Goal: Task Accomplishment & Management: Manage account settings

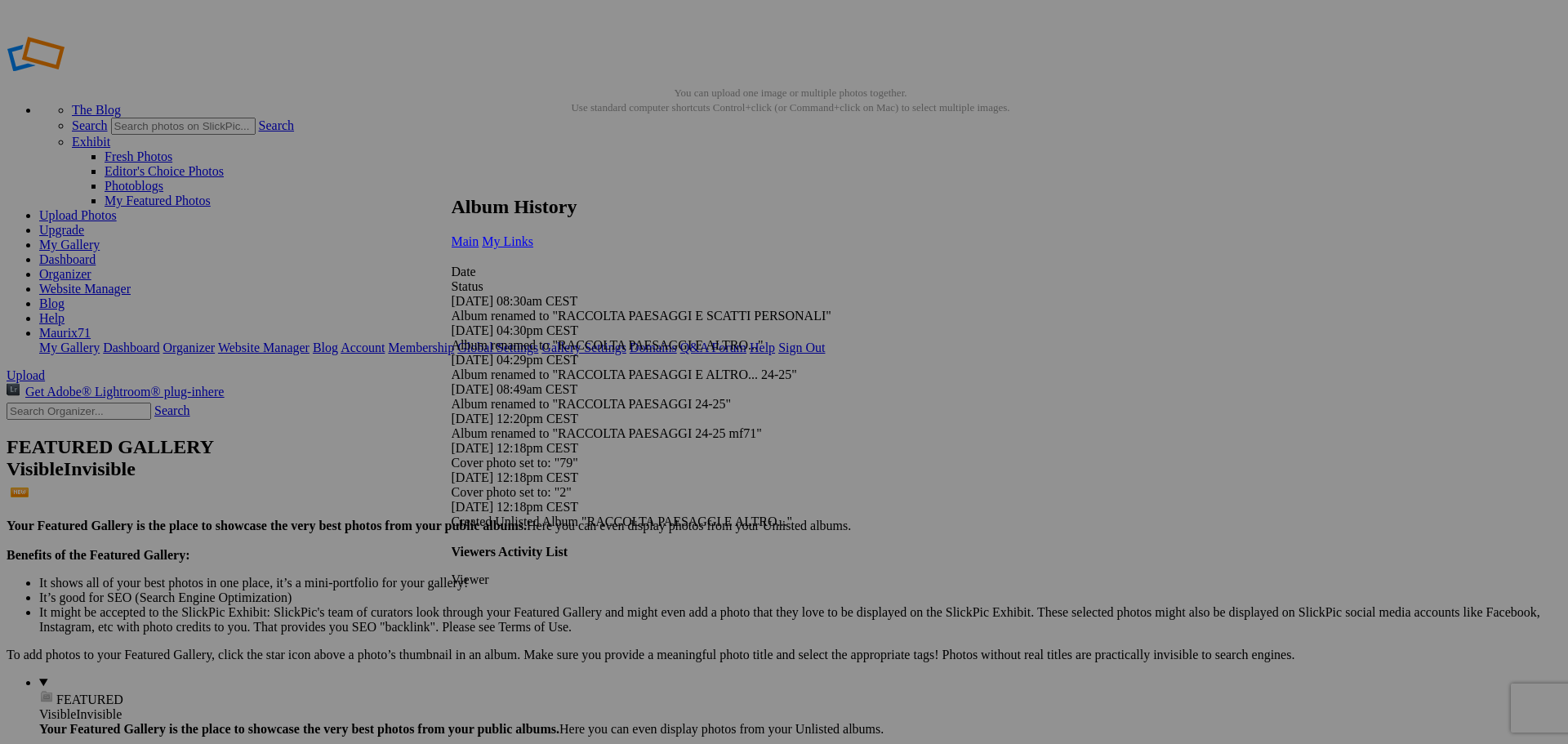
click at [533, 234] on link "My Links" at bounding box center [507, 241] width 51 height 14
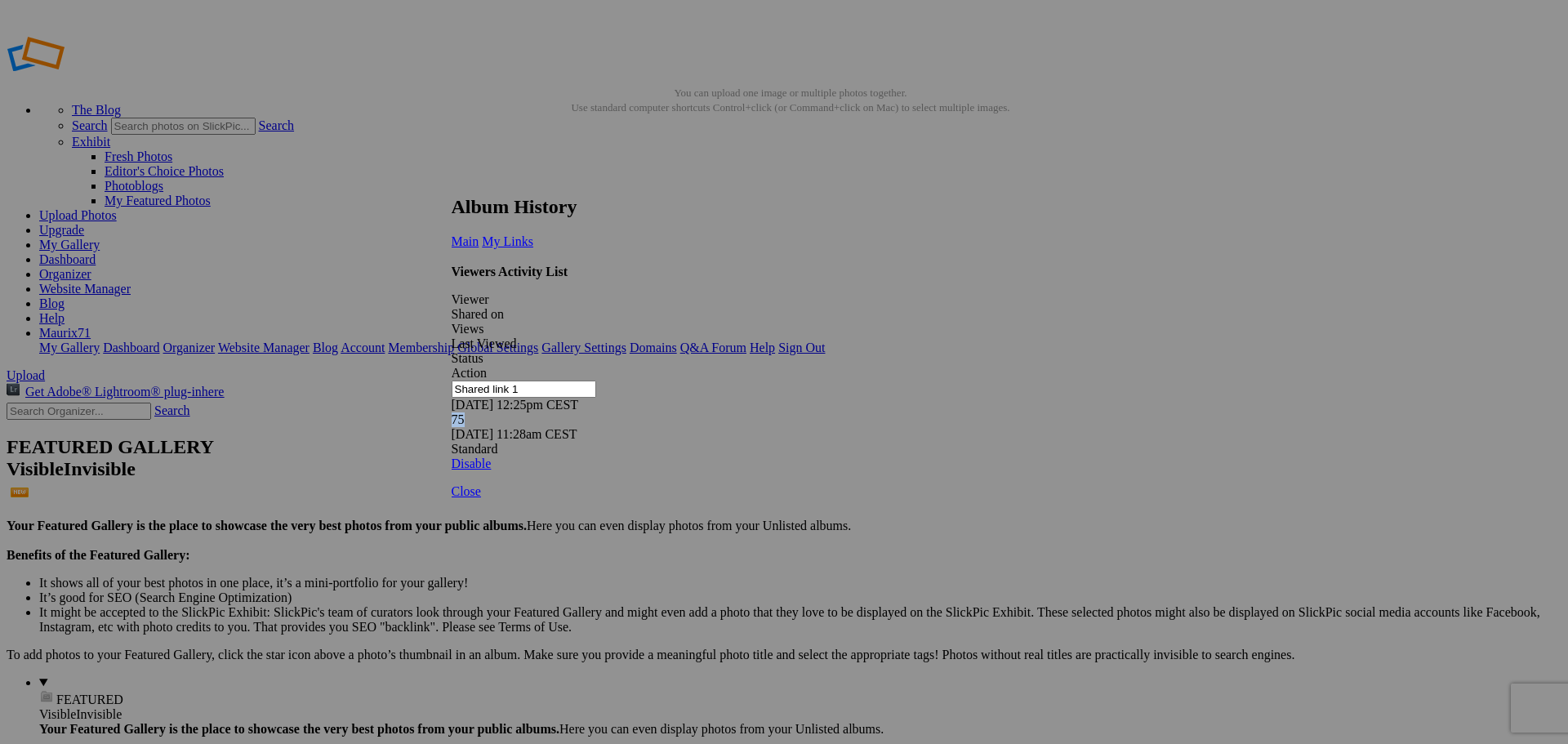
drag, startPoint x: 811, startPoint y: 303, endPoint x: 796, endPoint y: 304, distance: 15.0
click at [796, 412] on div "75" at bounding box center [778, 420] width 653 height 15
click at [821, 334] on div "Viewers Activity List Viewer Shared on Views Last Viewed Status Action Shared l…" at bounding box center [778, 367] width 653 height 207
click at [451, 180] on link at bounding box center [451, 180] width 0 height 0
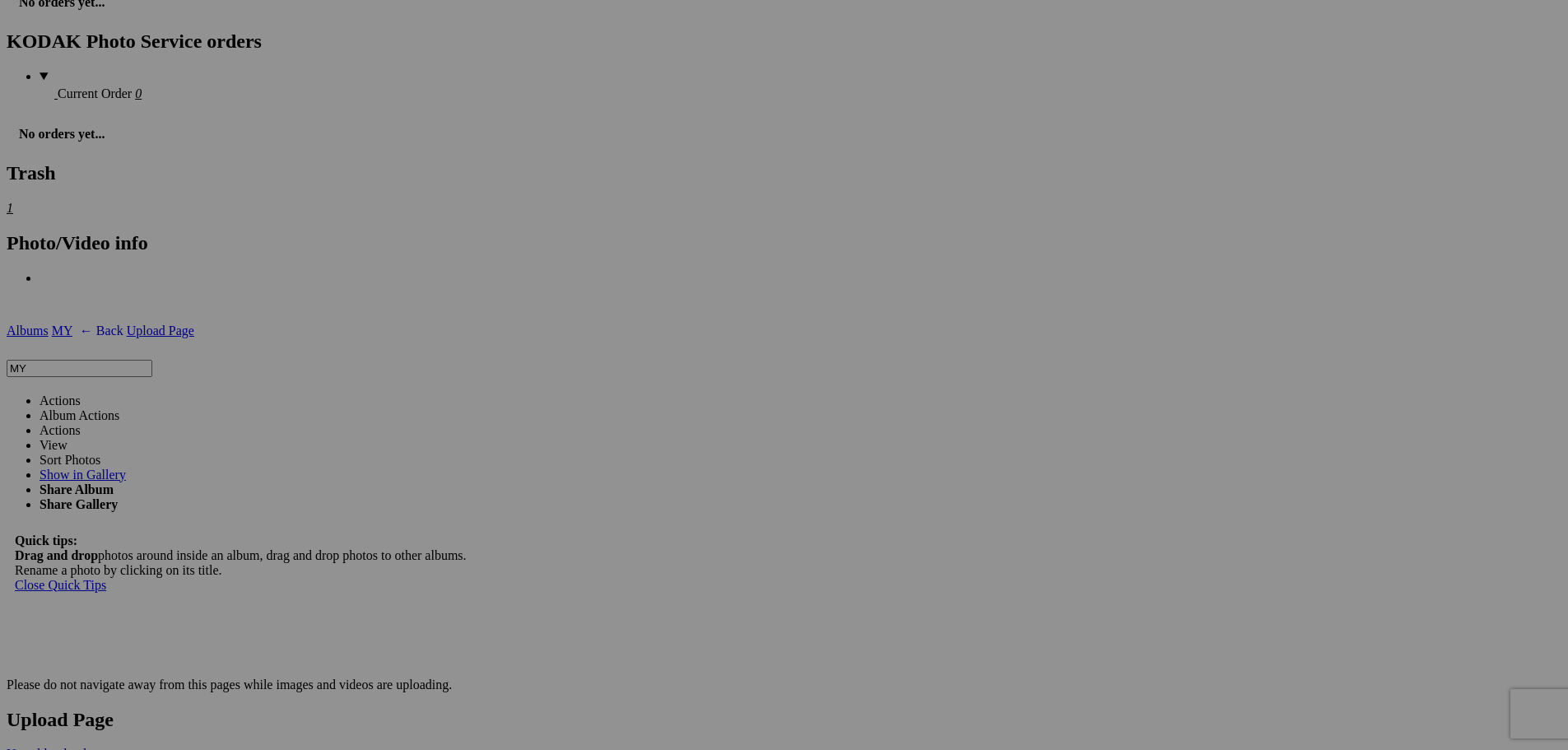
scroll to position [2139, 0]
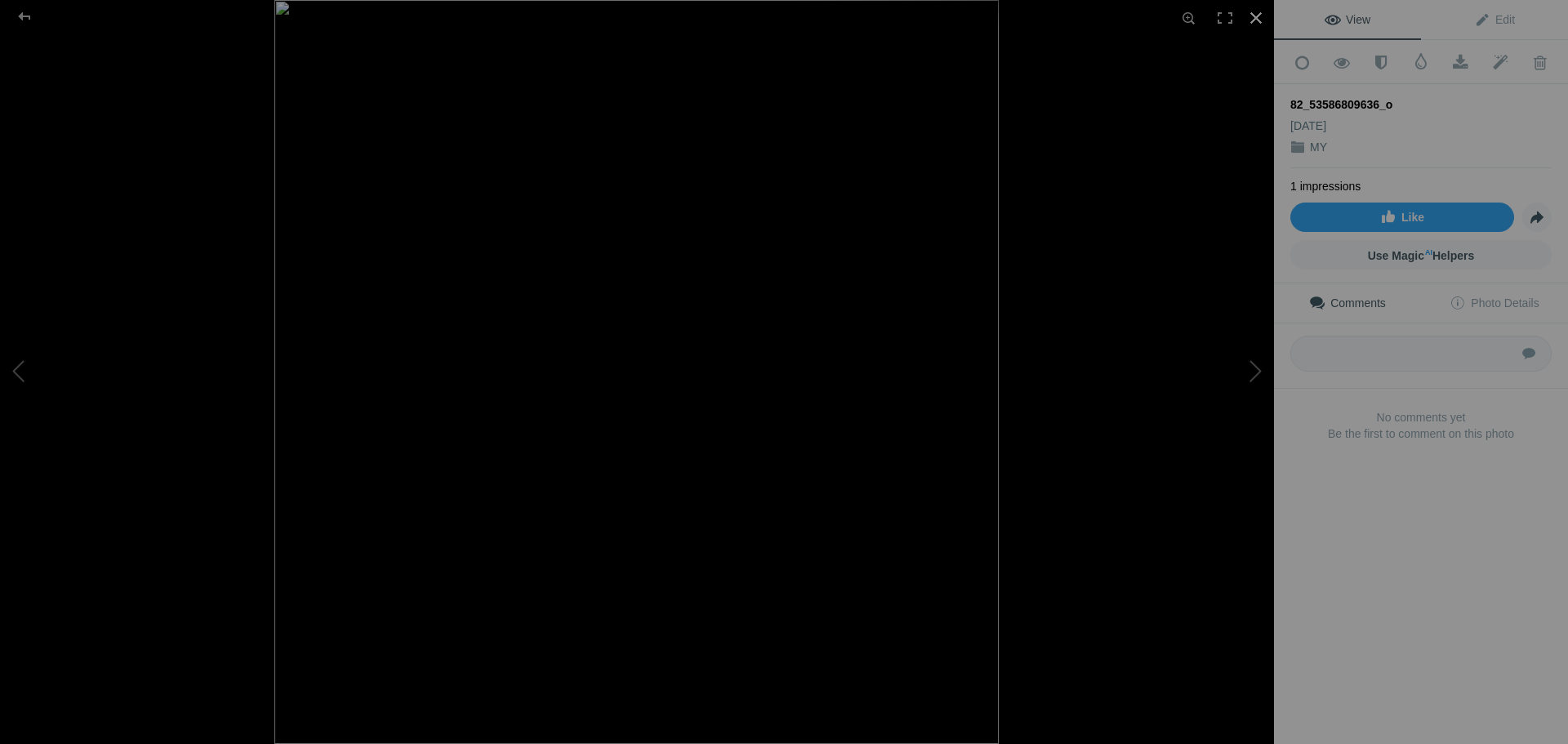
click at [1251, 20] on div at bounding box center [1256, 17] width 36 height 36
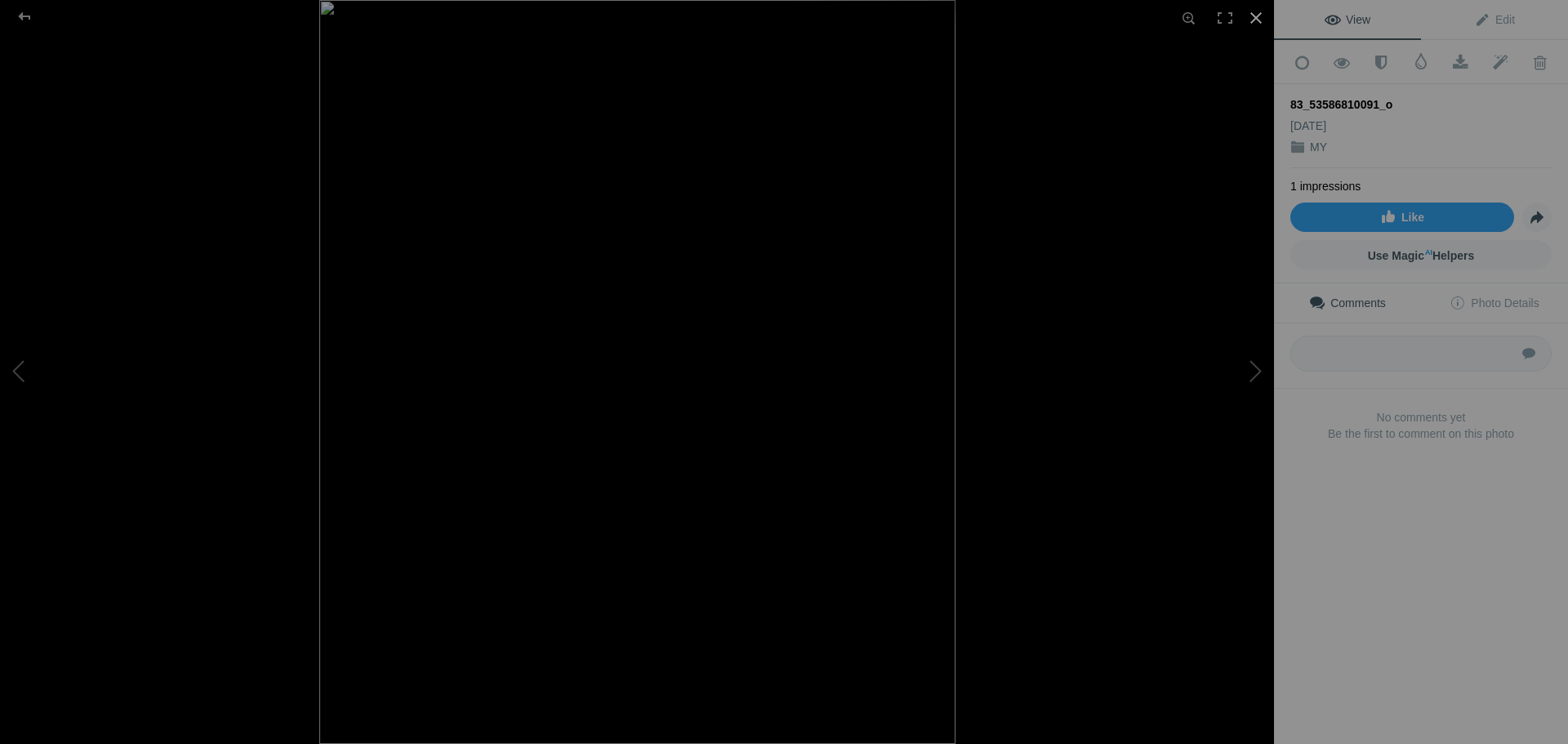
click at [1256, 18] on div at bounding box center [1256, 17] width 36 height 36
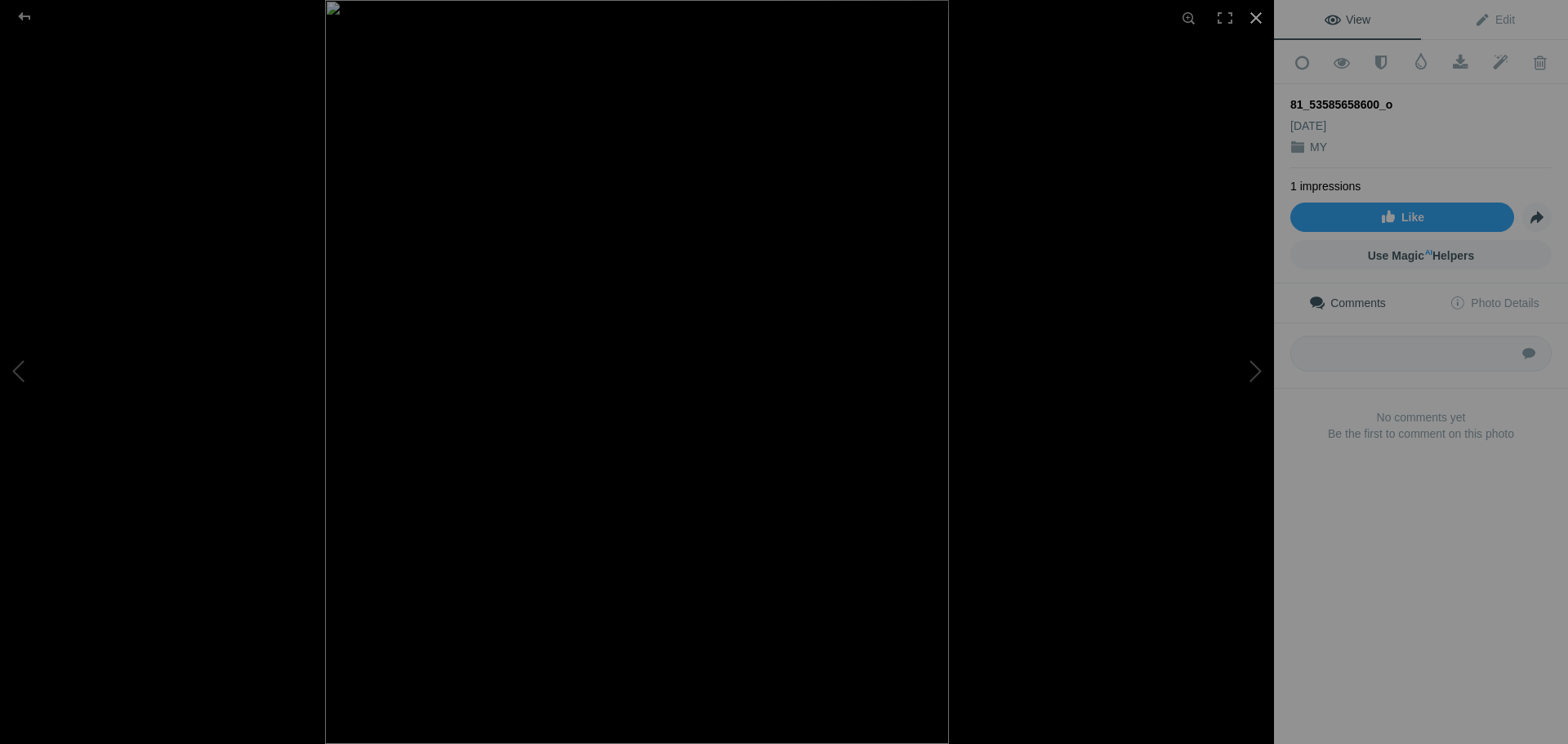
click at [1258, 16] on div at bounding box center [1256, 17] width 36 height 36
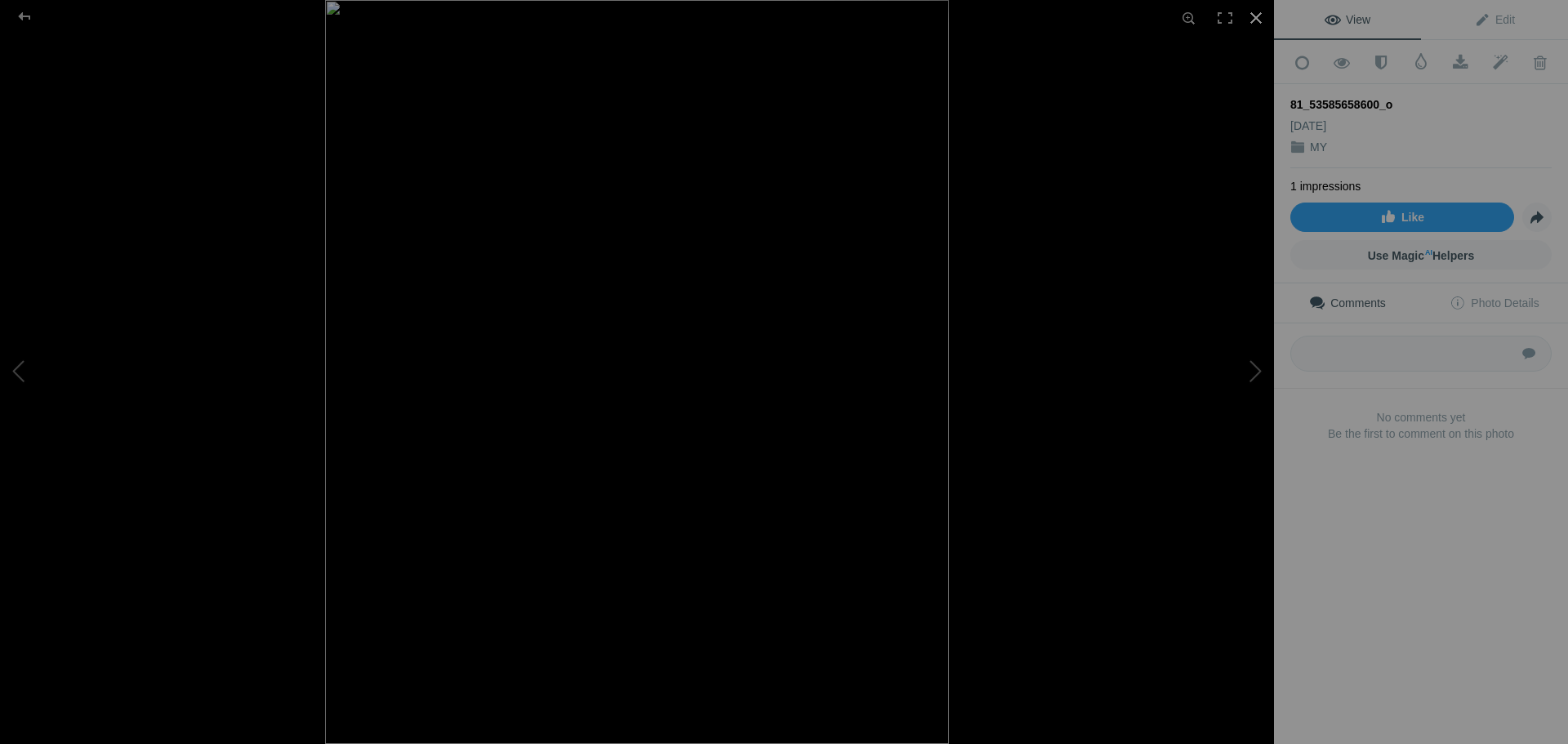
click at [1258, 25] on div at bounding box center [1256, 17] width 36 height 36
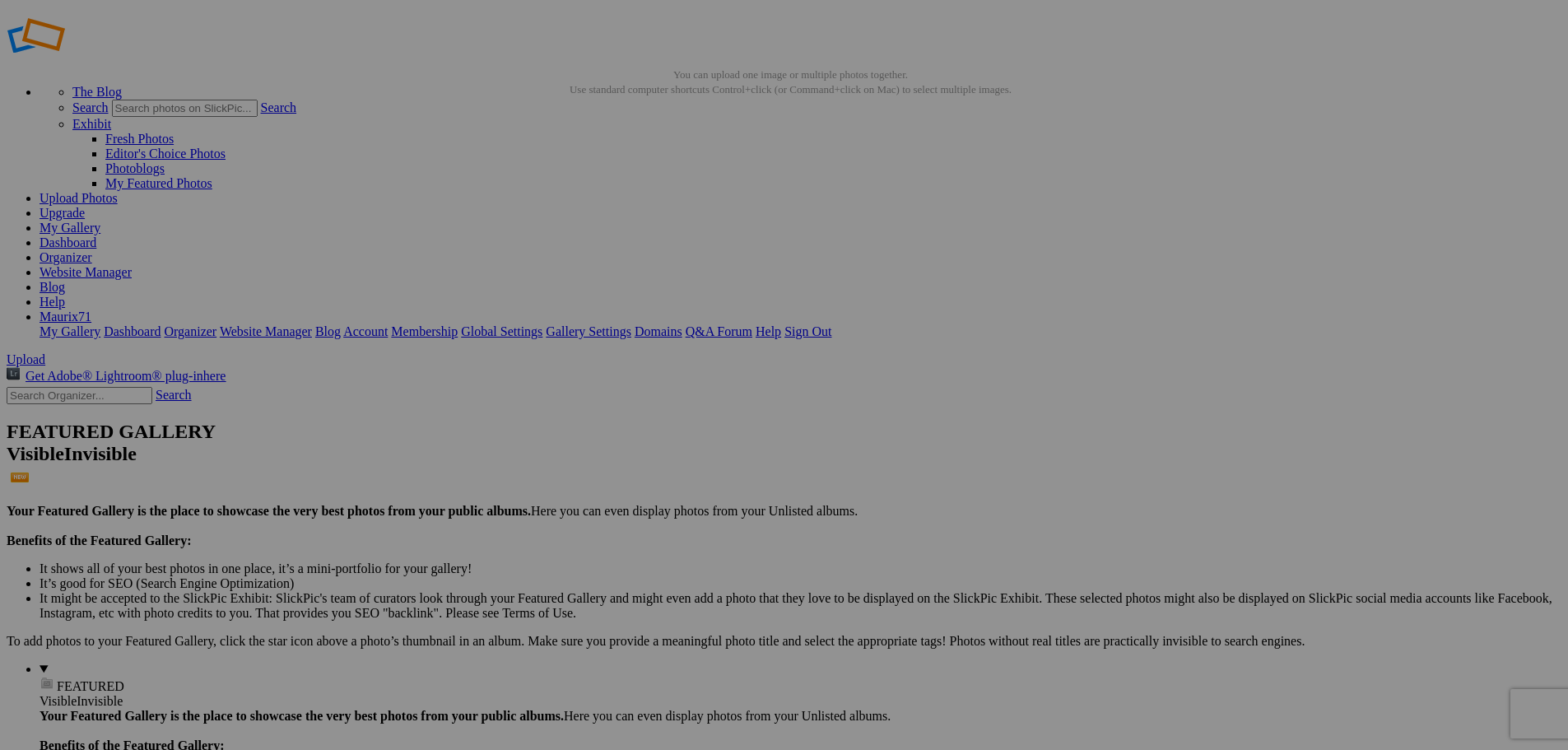
scroll to position [0, 0]
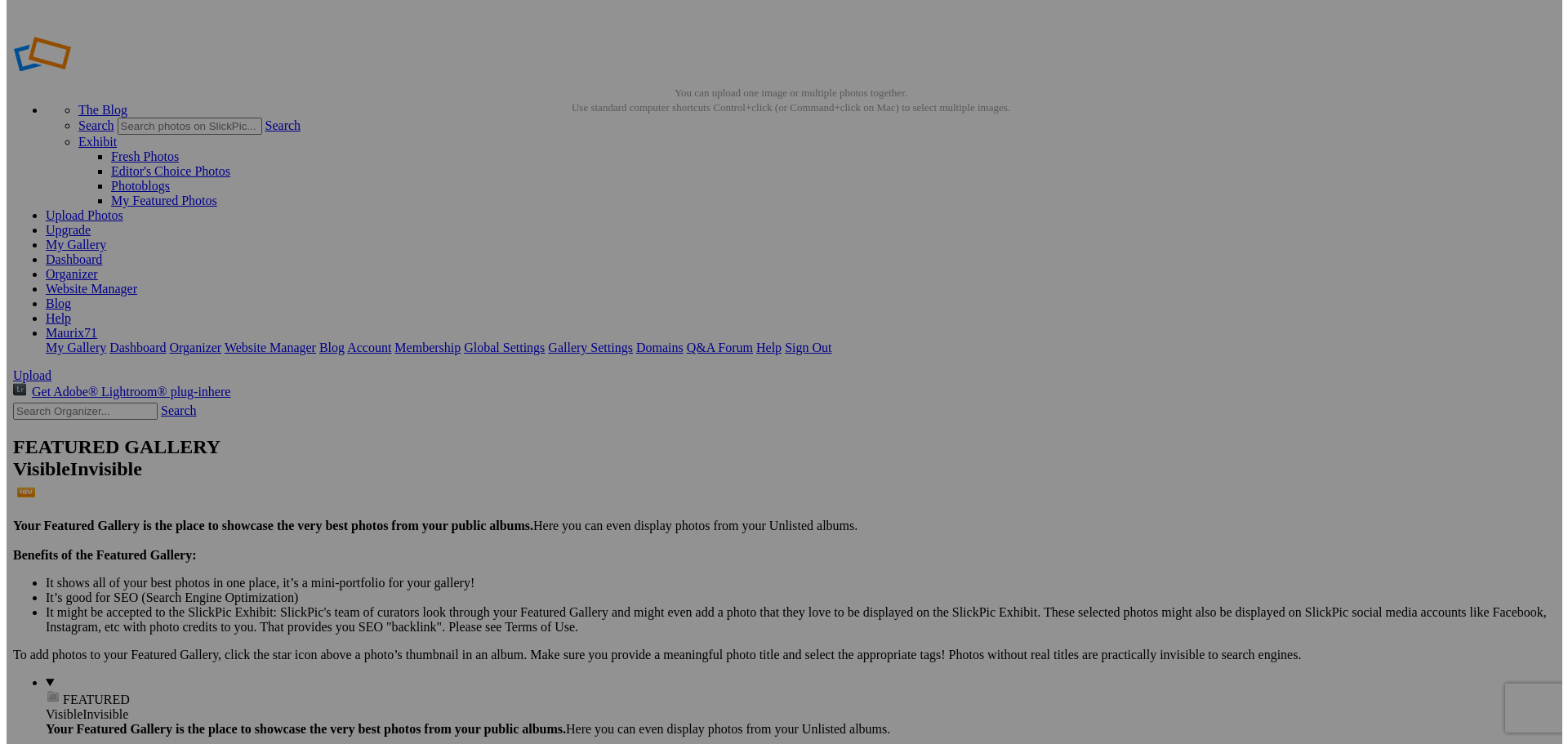
scroll to position [433, 0]
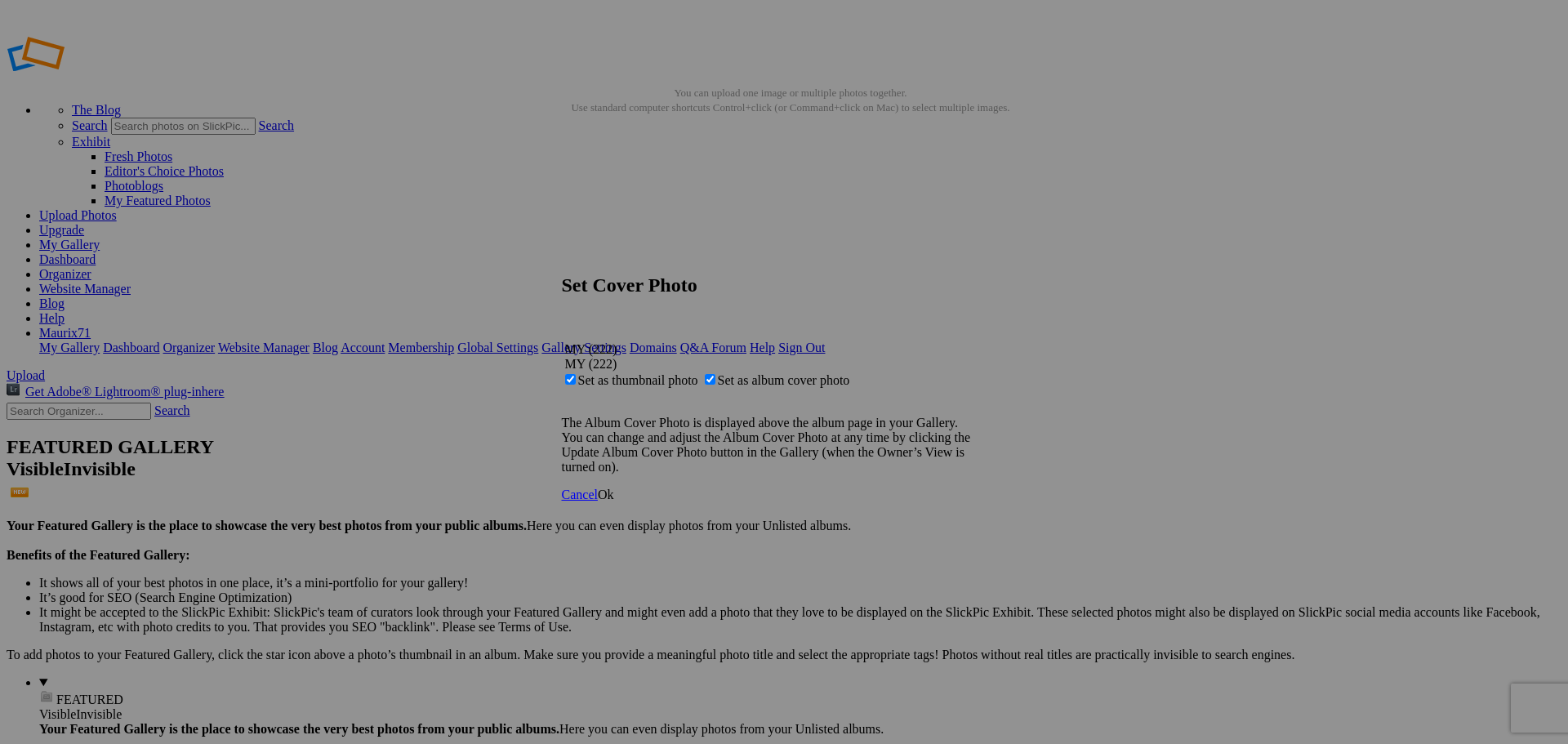
click at [614, 502] on span "Ok" at bounding box center [606, 494] width 17 height 14
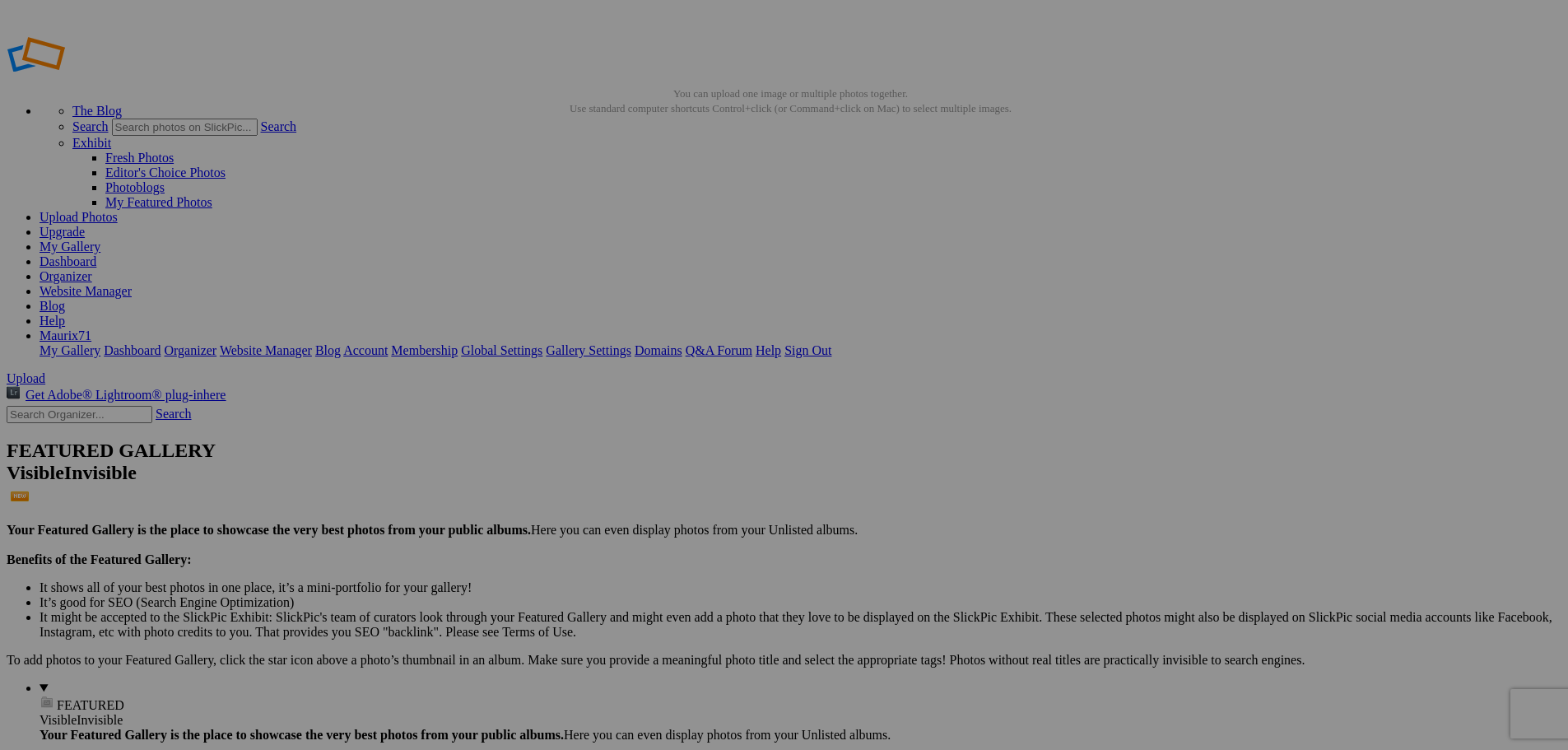
click at [675, 485] on span "Yes" at bounding box center [665, 482] width 19 height 14
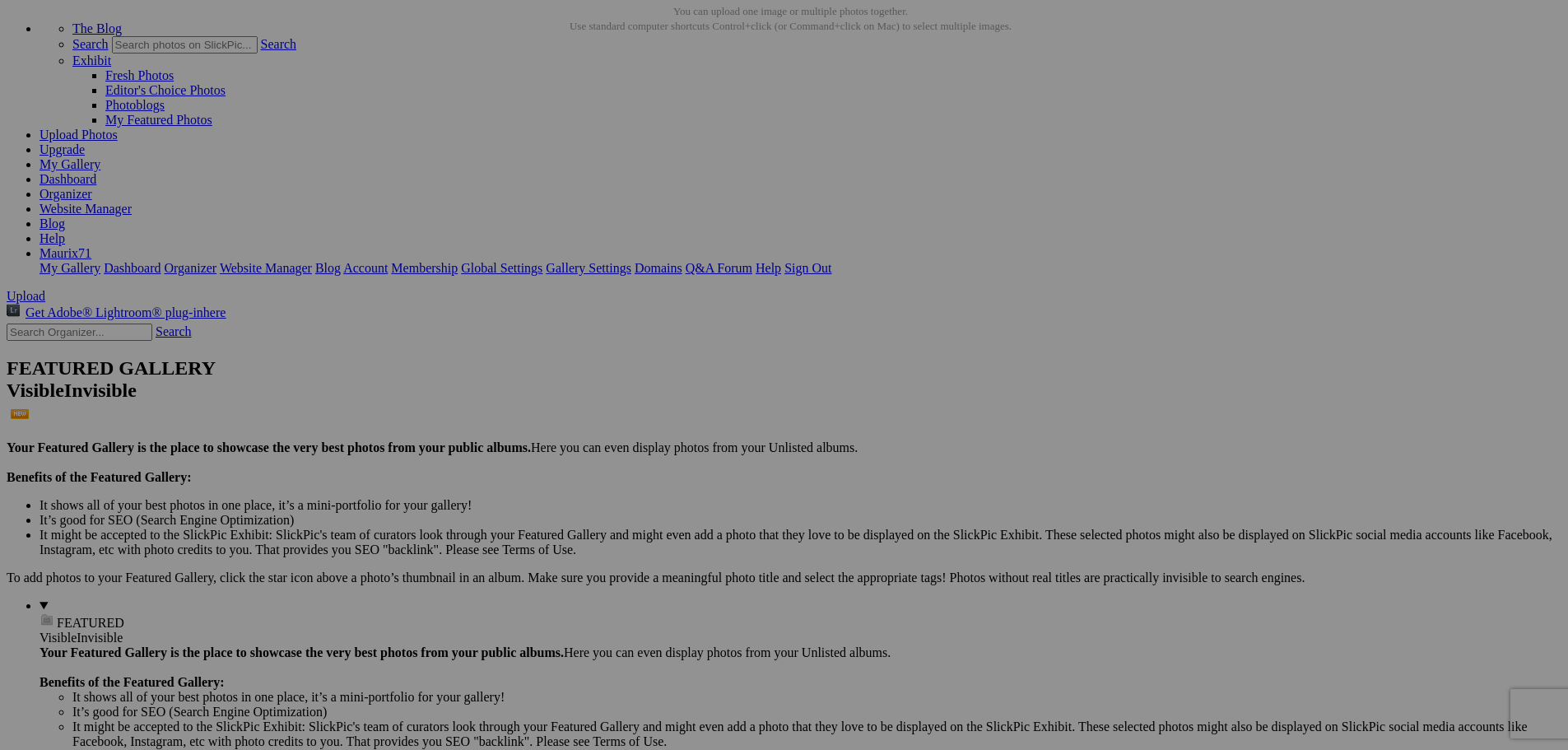
scroll to position [0, 71]
drag, startPoint x: 396, startPoint y: 261, endPoint x: 590, endPoint y: 272, distance: 194.3
type input "11_2"
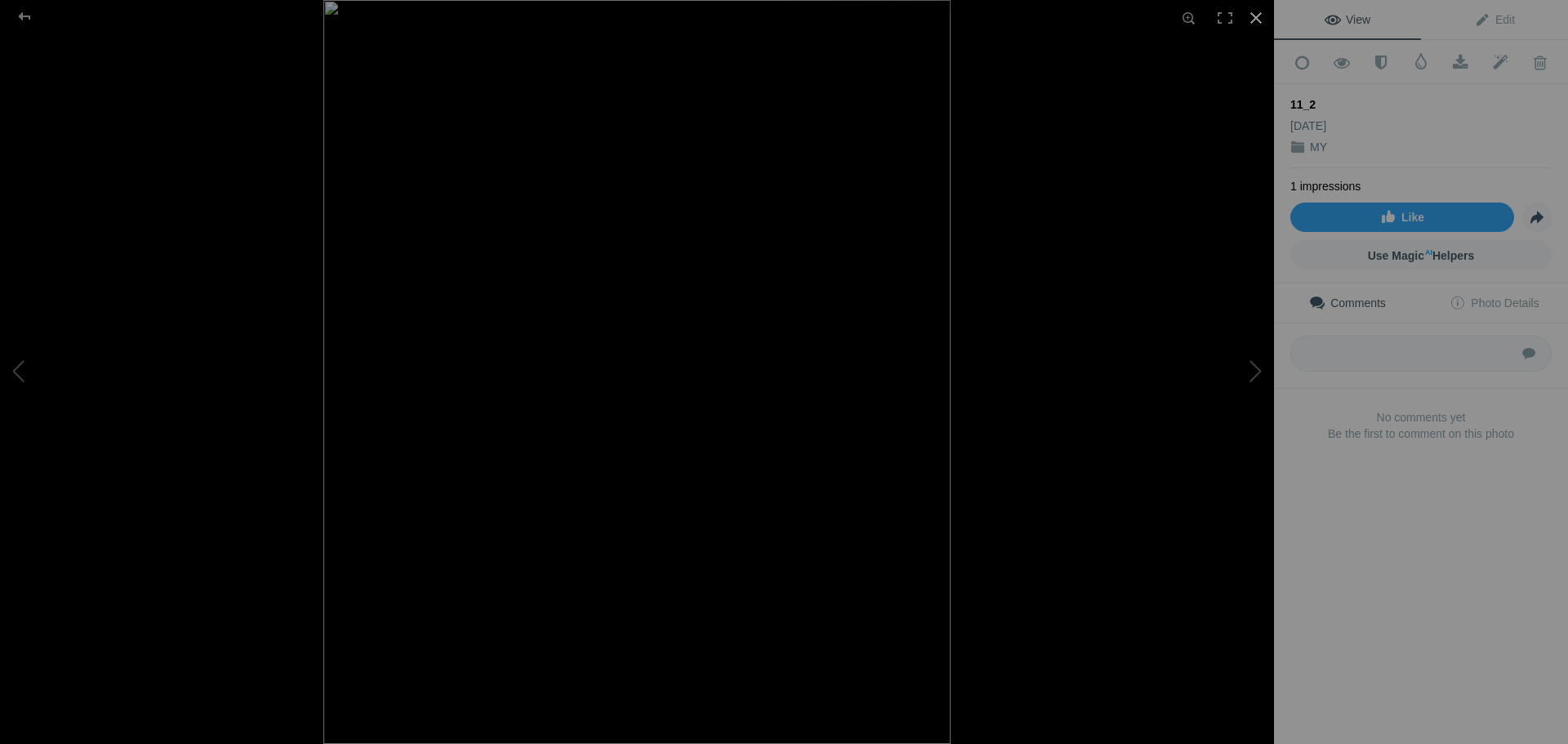
click at [1254, 17] on div at bounding box center [1256, 17] width 36 height 36
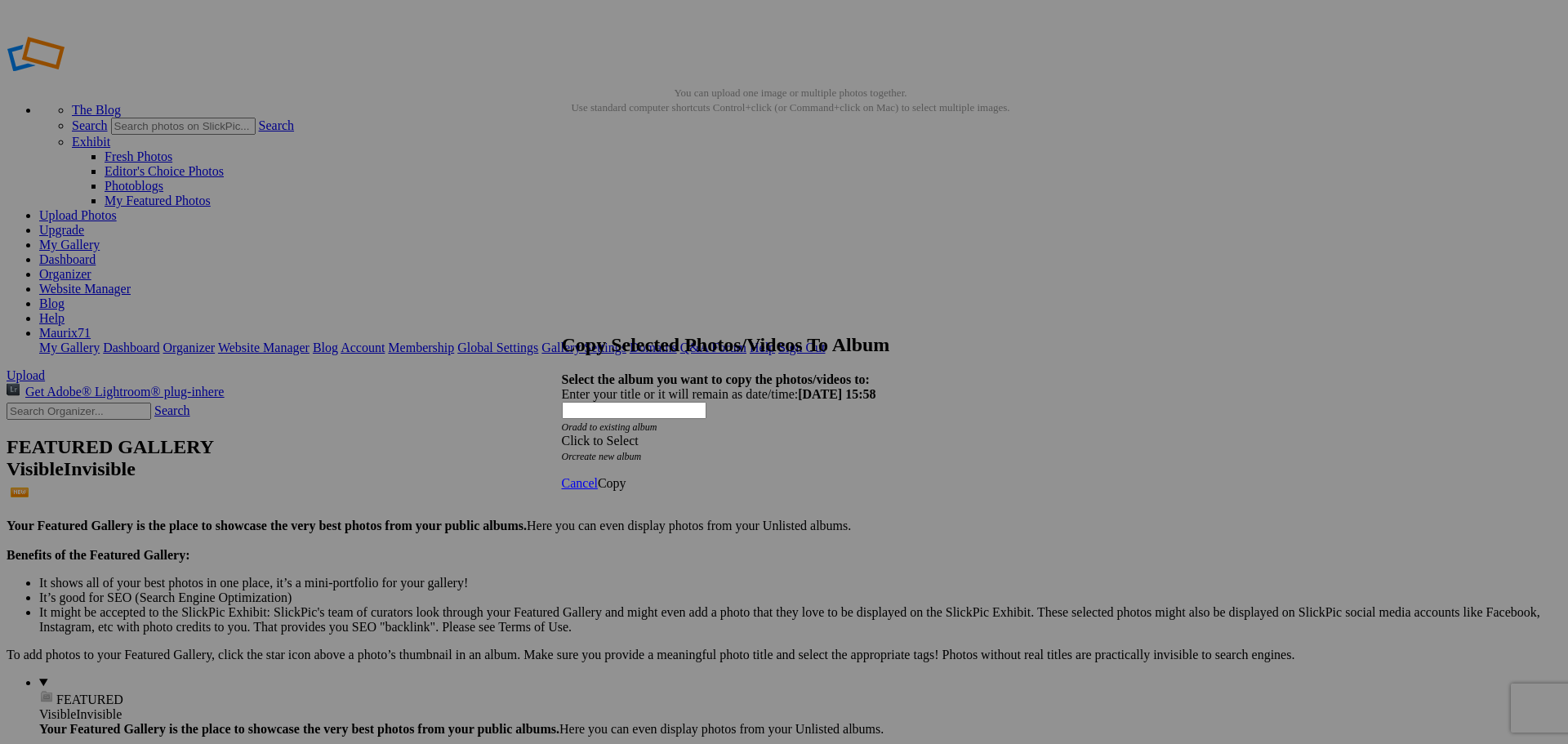
click at [798, 434] on div "Click to Select" at bounding box center [778, 441] width 433 height 15
click at [700, 471] on link "RACCOLTA PAESAGGI E SCATTI PERSONALI" at bounding box center [765, 464] width 267 height 14
click at [627, 476] on span "Copy" at bounding box center [611, 482] width 28 height 14
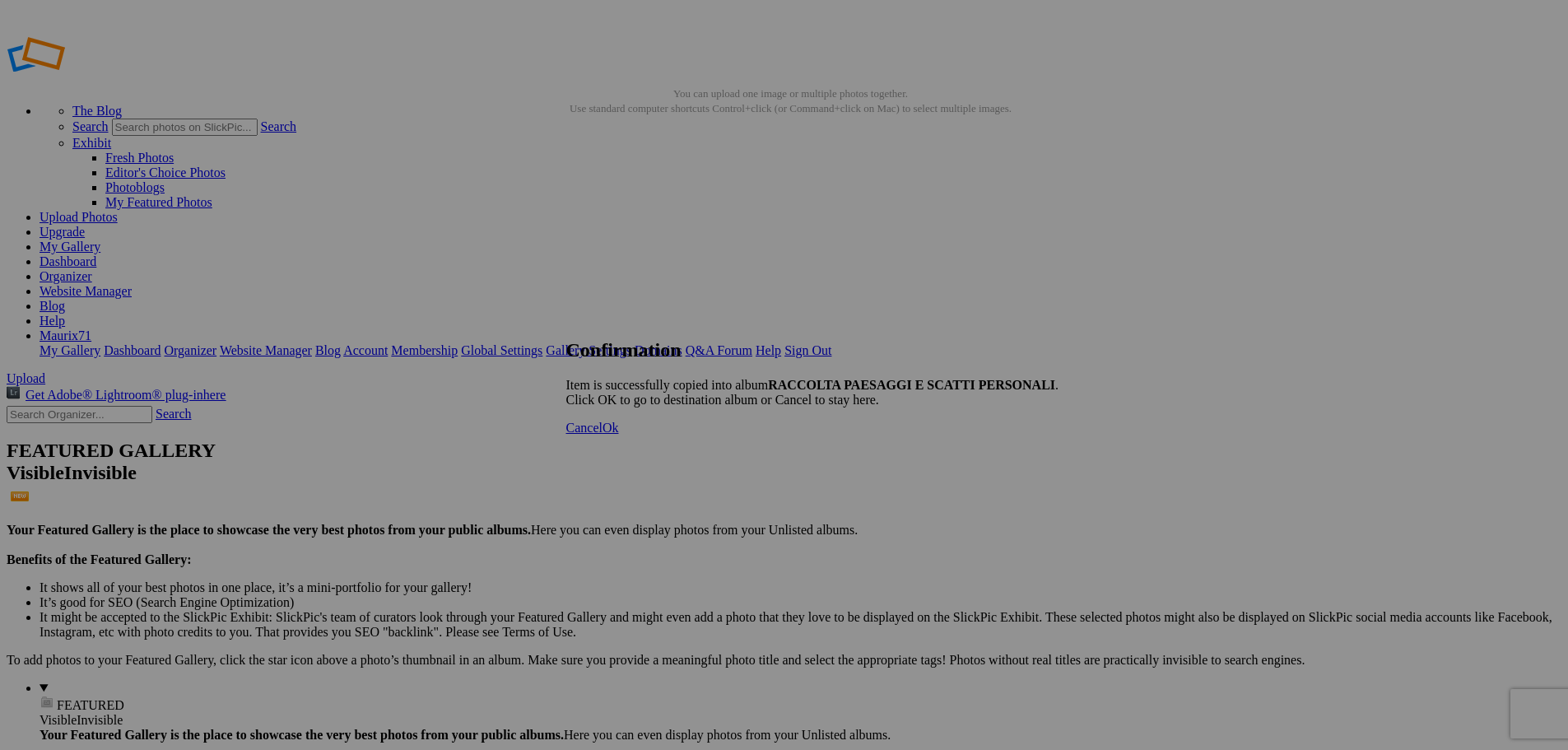
click at [619, 434] on link "Ok" at bounding box center [610, 427] width 17 height 14
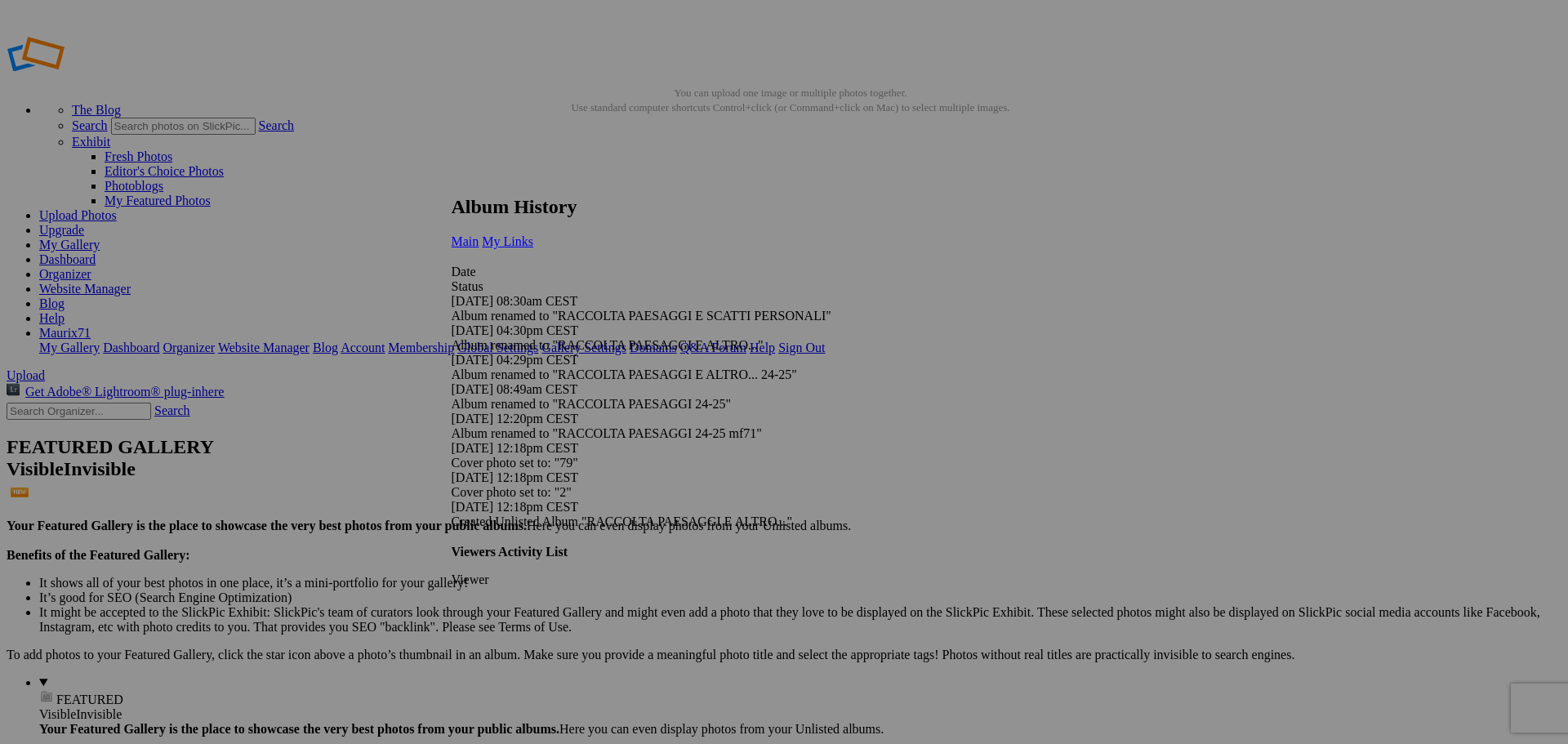
click at [533, 234] on span "My Links" at bounding box center [507, 241] width 51 height 14
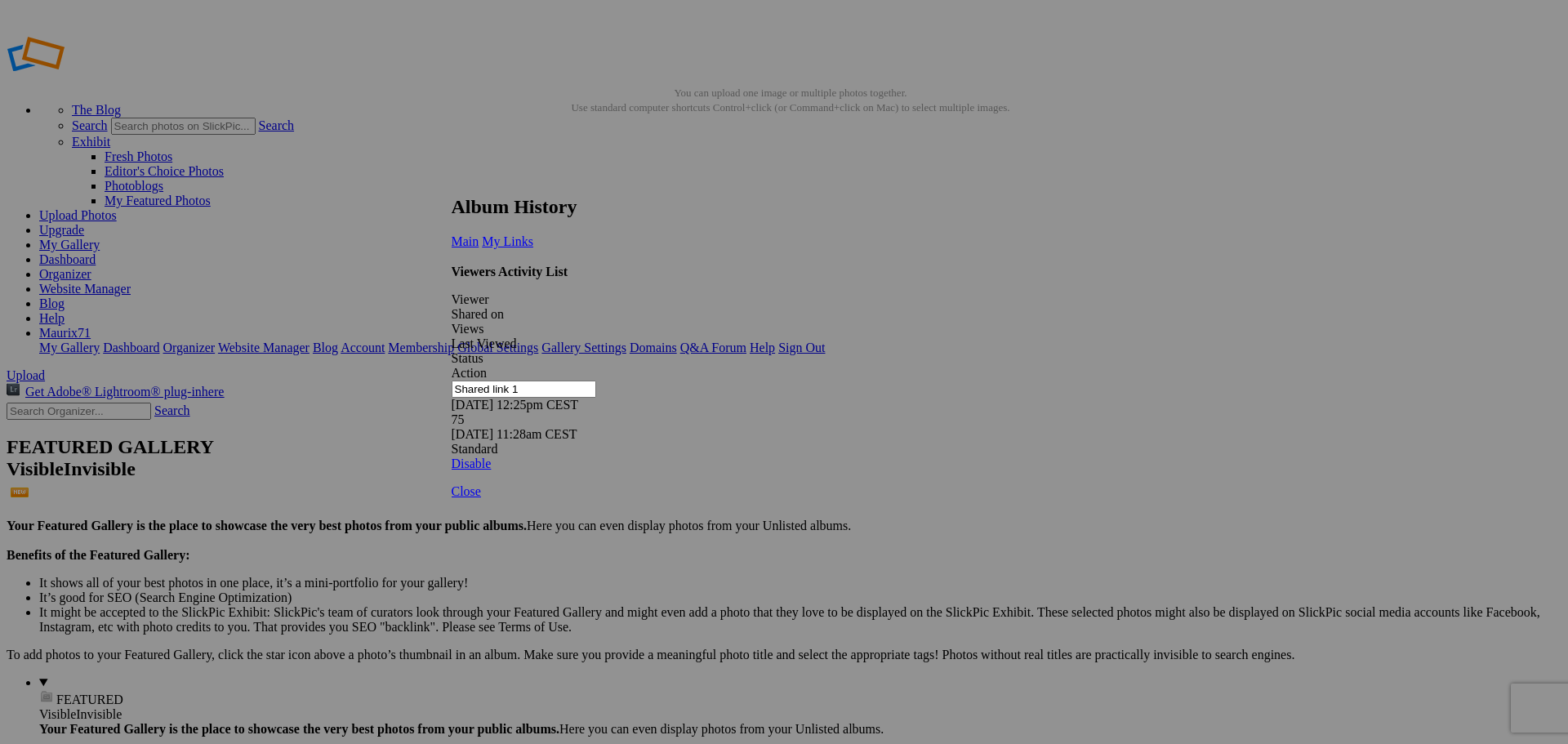
click at [451, 180] on link at bounding box center [451, 180] width 0 height 0
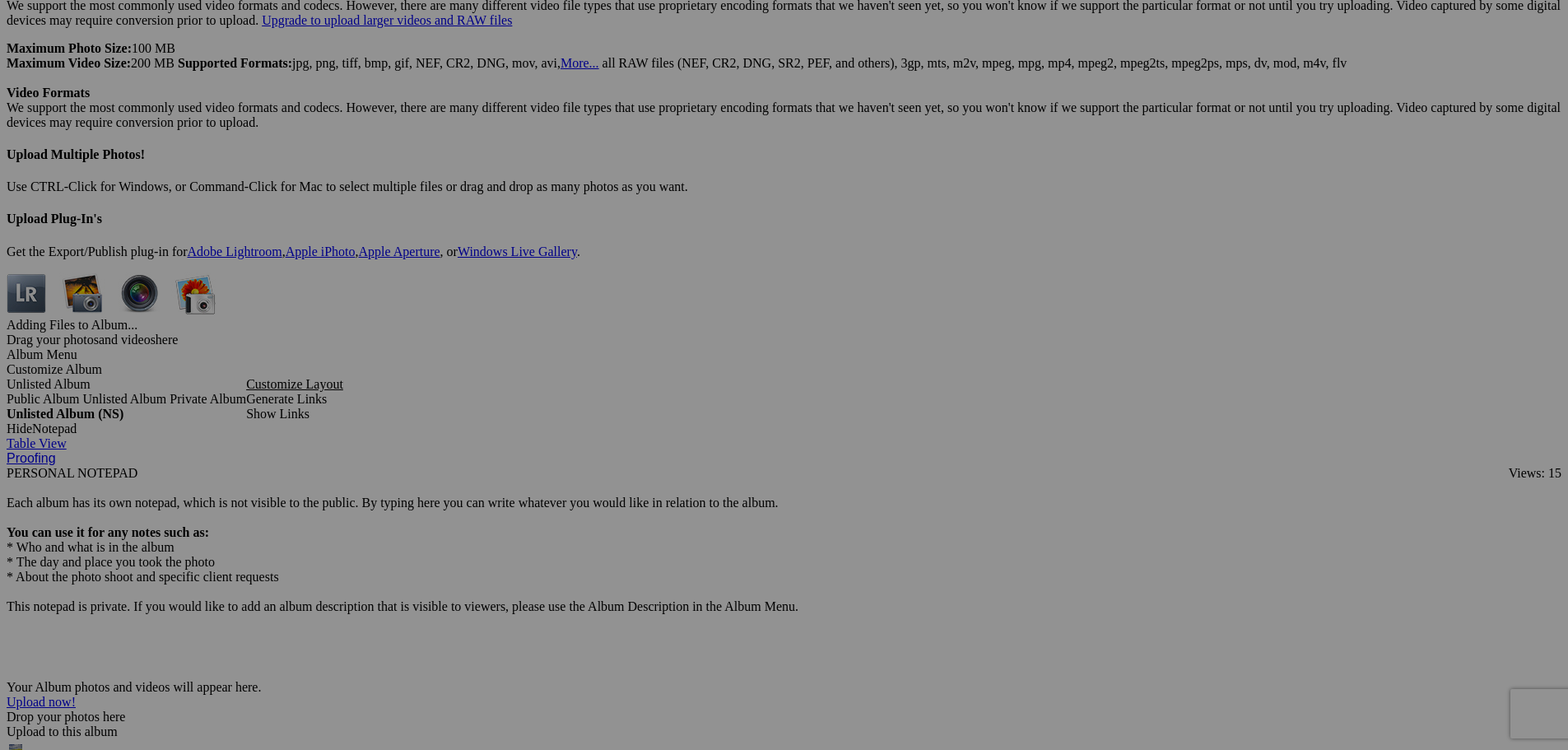
scroll to position [4262, 0]
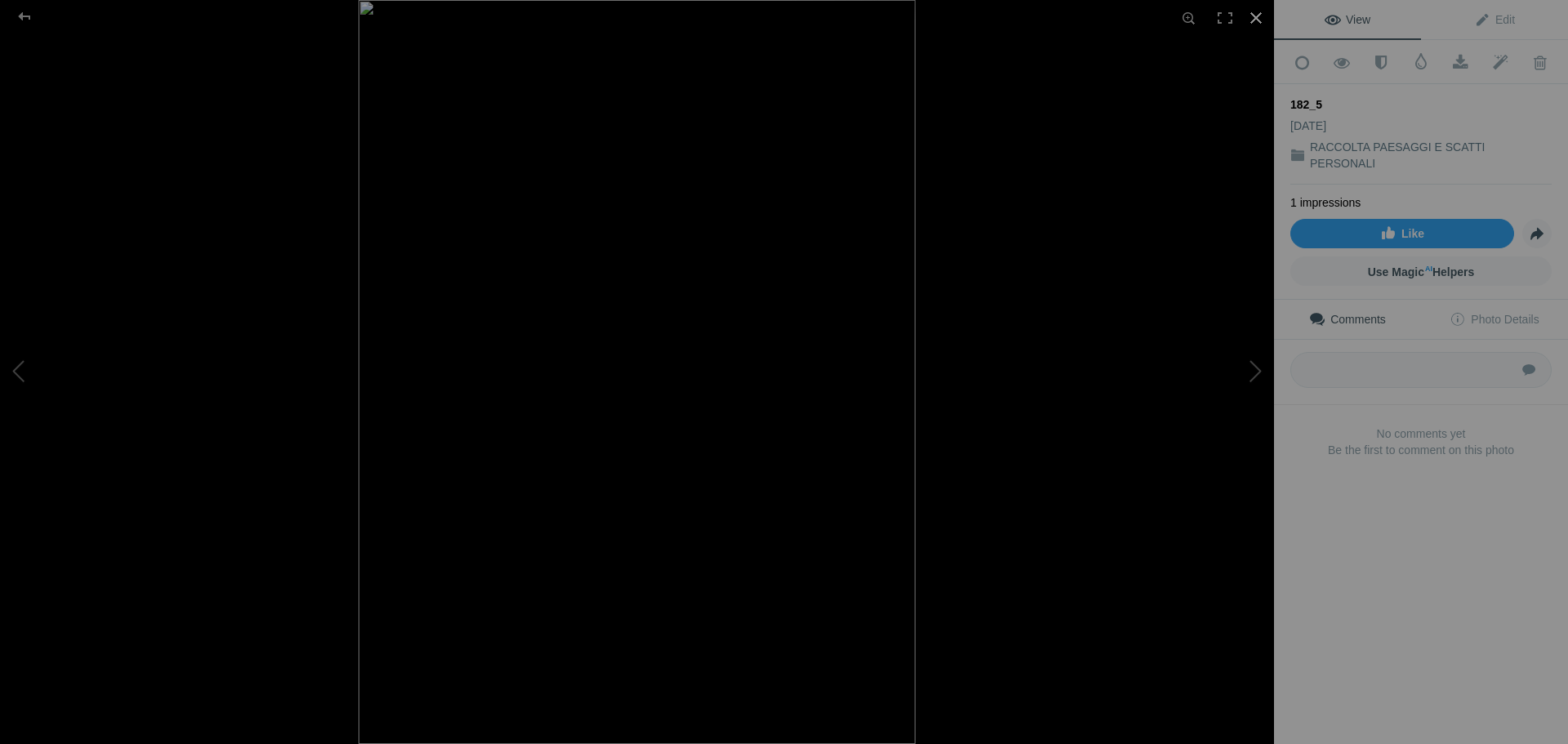
click at [1259, 17] on div at bounding box center [1256, 17] width 36 height 36
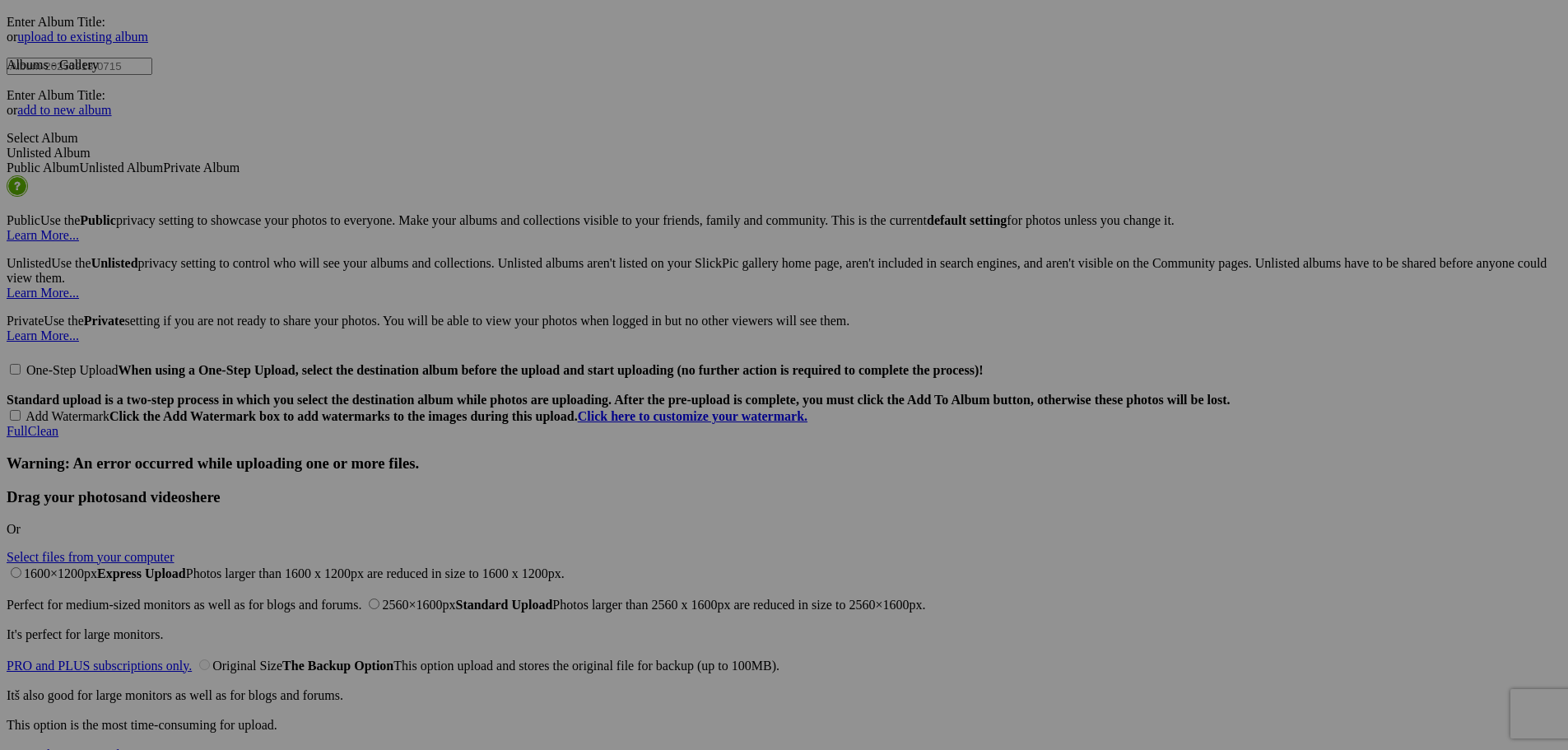
scroll to position [3028, 0]
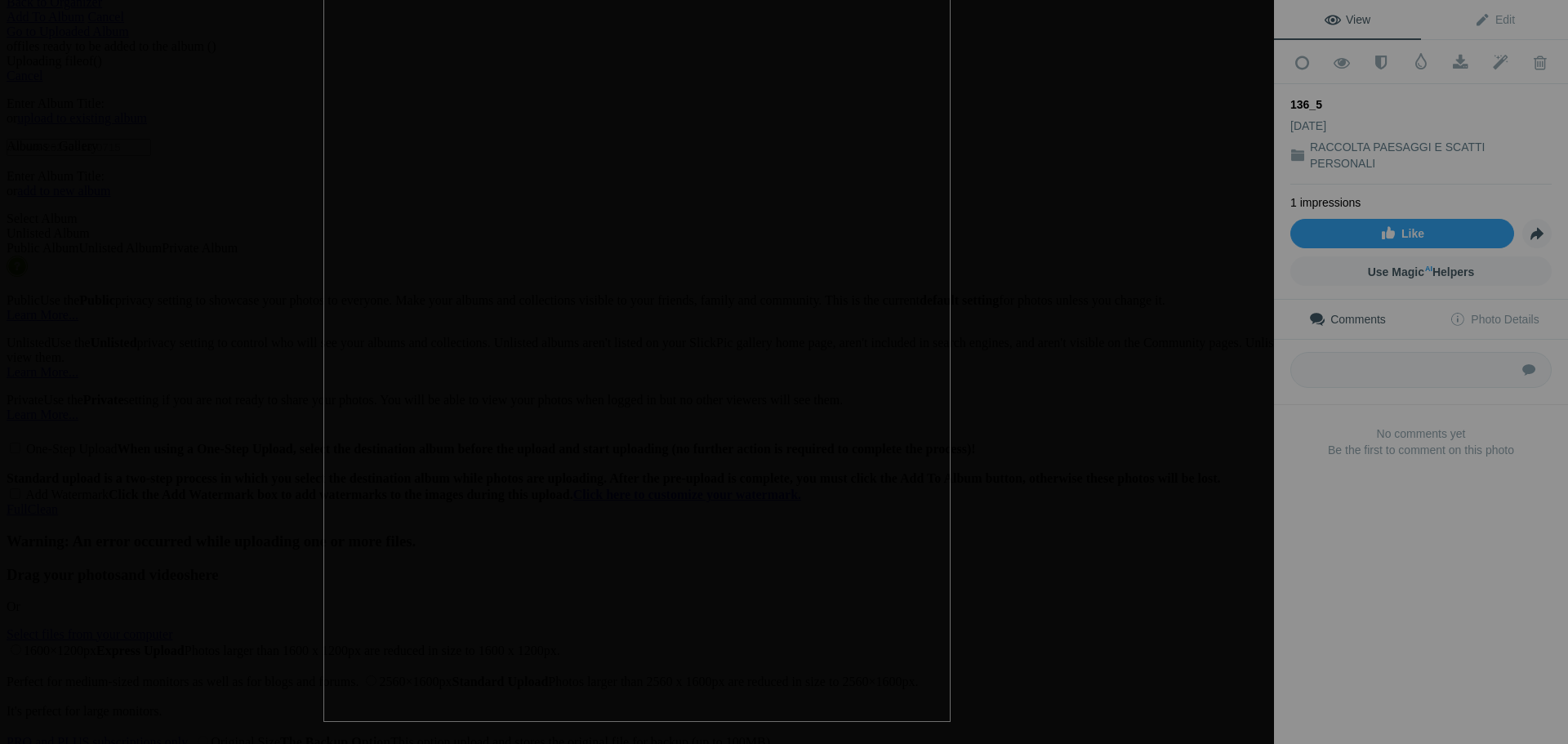
click at [1258, 19] on div at bounding box center [1256, 17] width 36 height 36
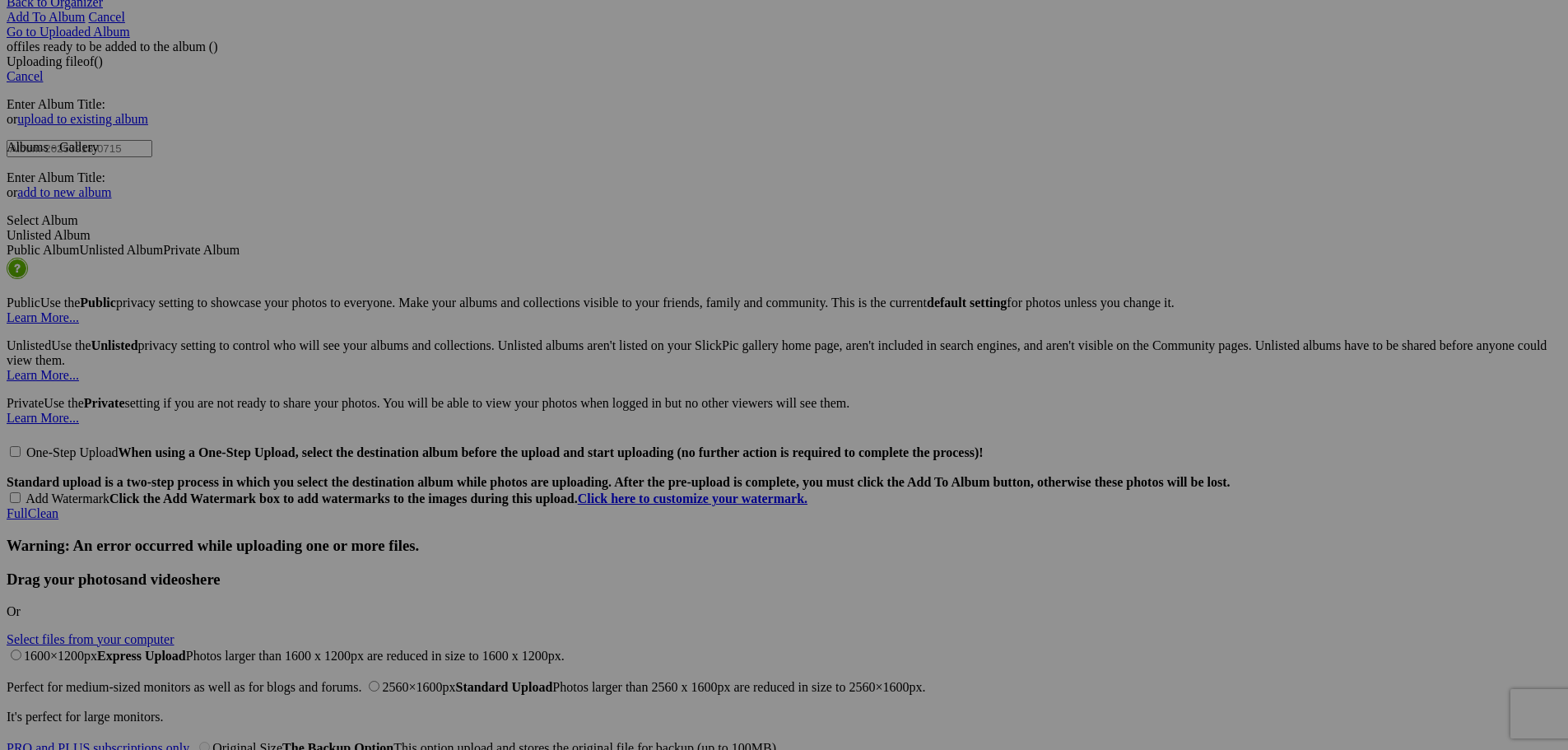
drag, startPoint x: 130, startPoint y: 276, endPoint x: 138, endPoint y: 276, distance: 8.0
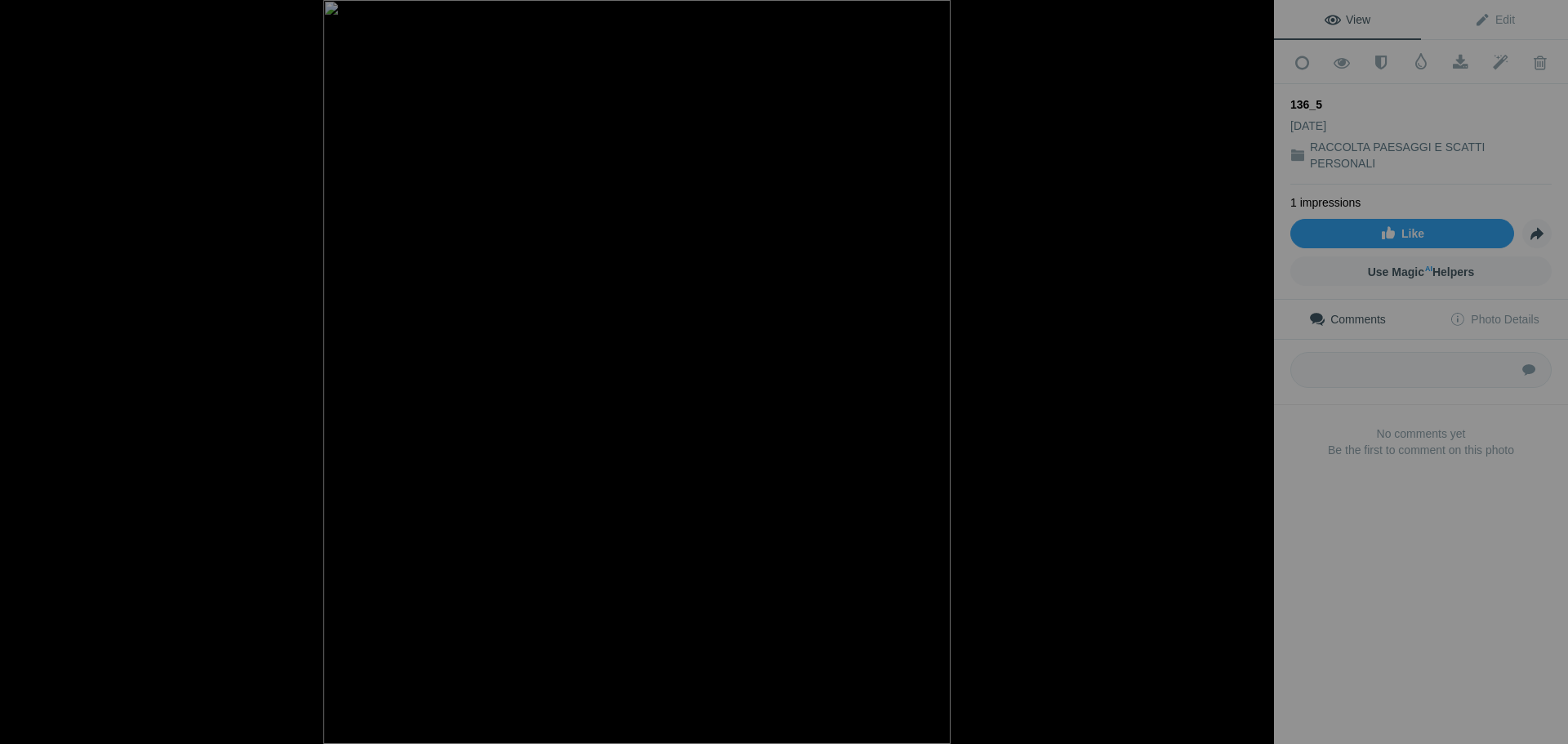
click at [1259, 17] on div at bounding box center [1256, 17] width 36 height 36
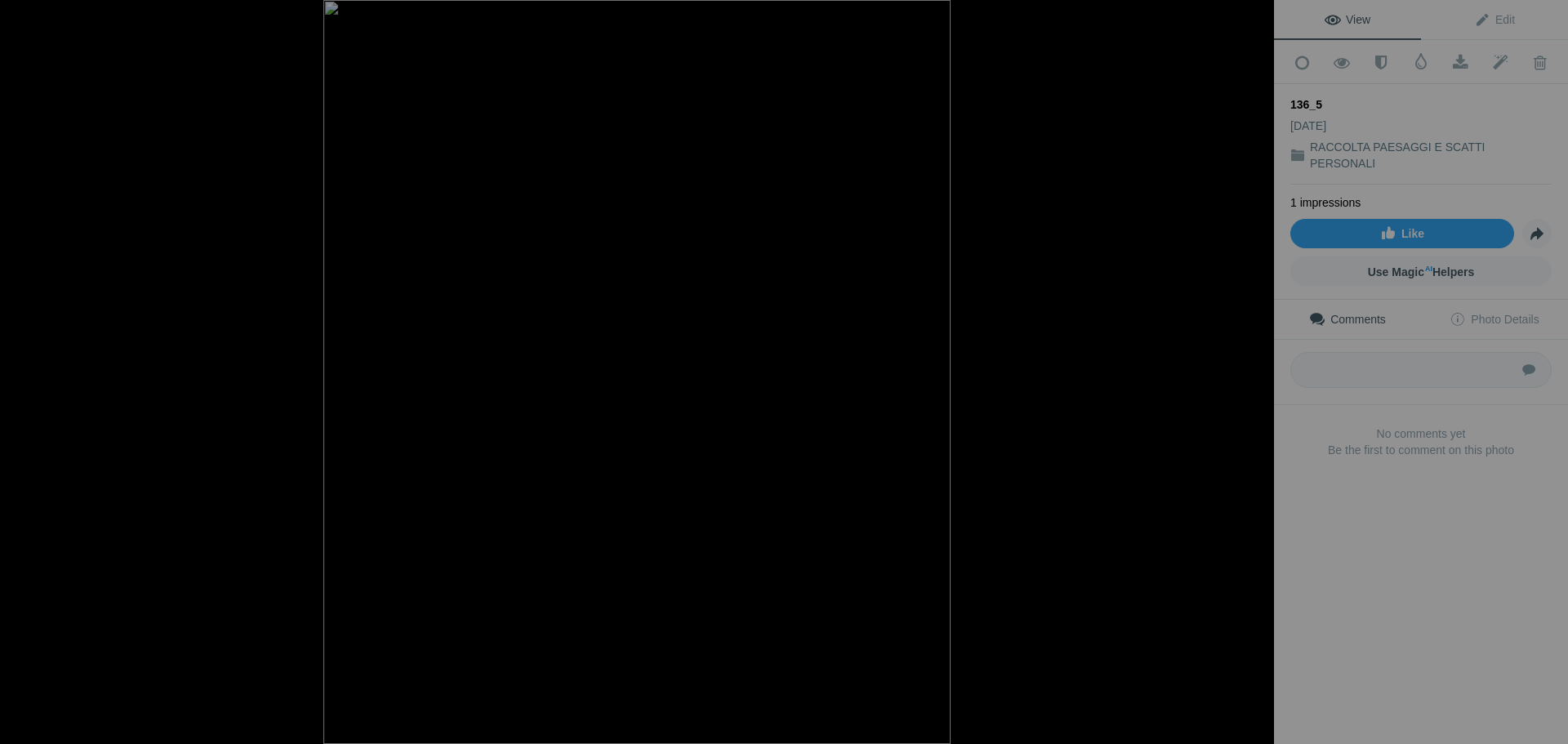
click at [1256, 18] on div at bounding box center [1256, 17] width 36 height 36
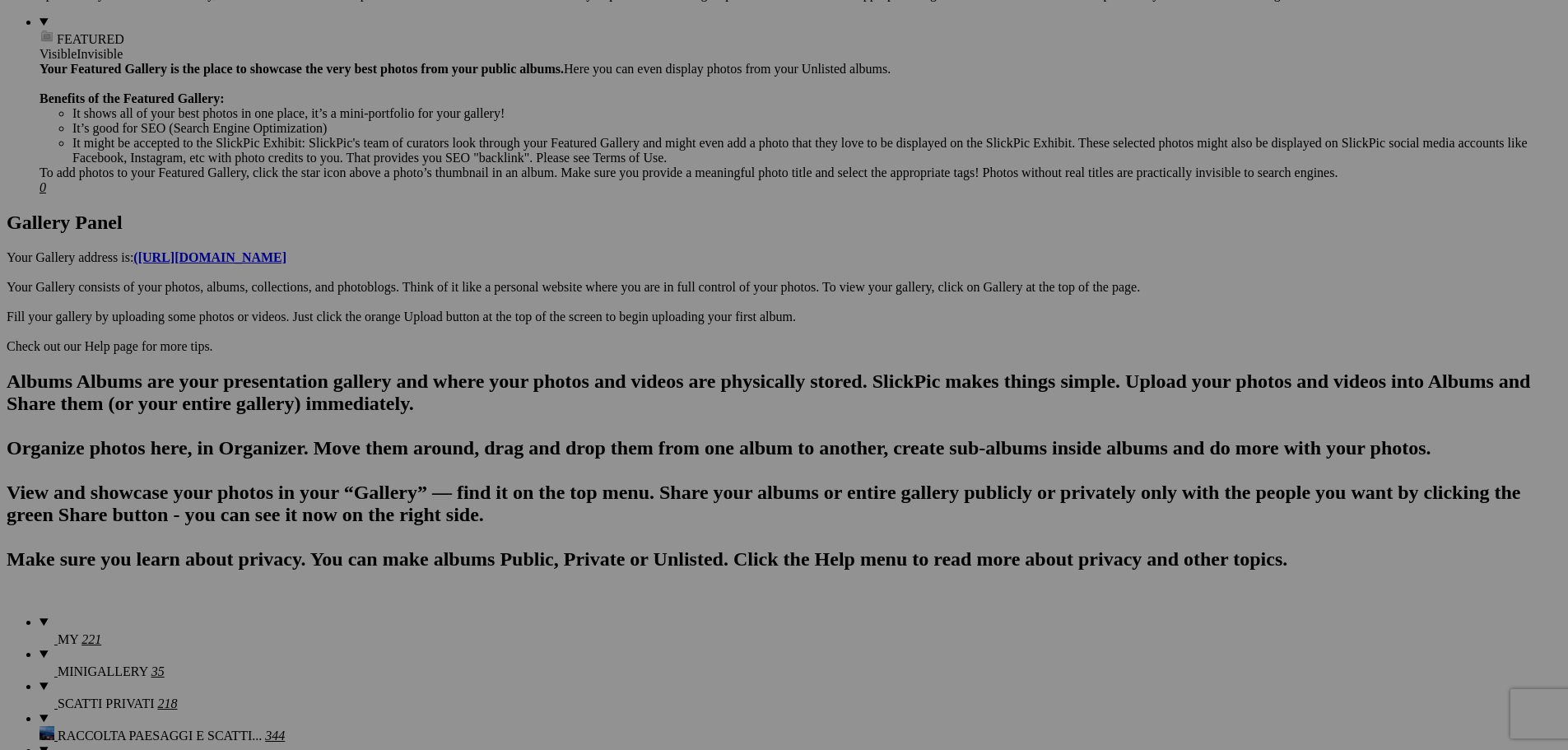
scroll to position [0, 0]
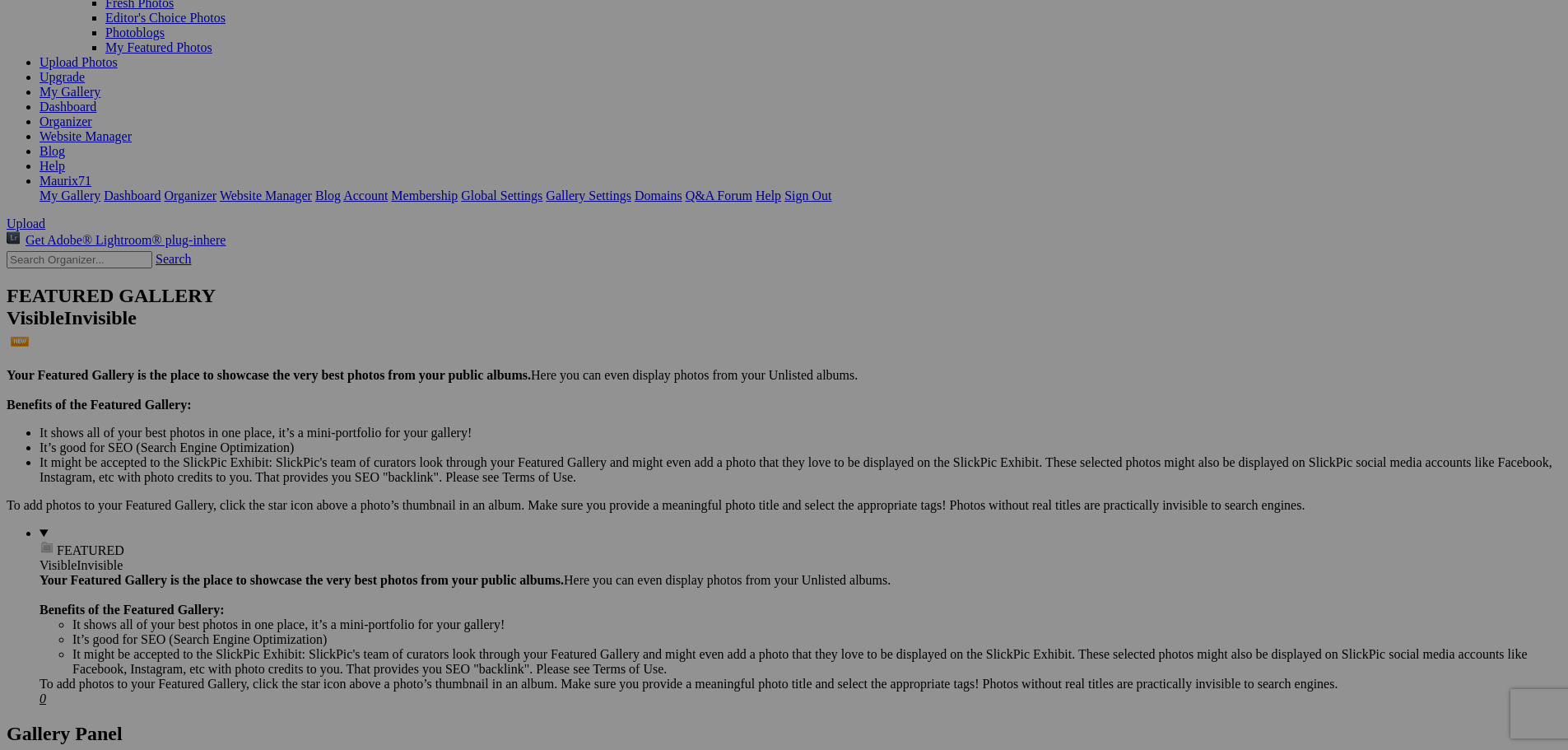
scroll to position [165, 0]
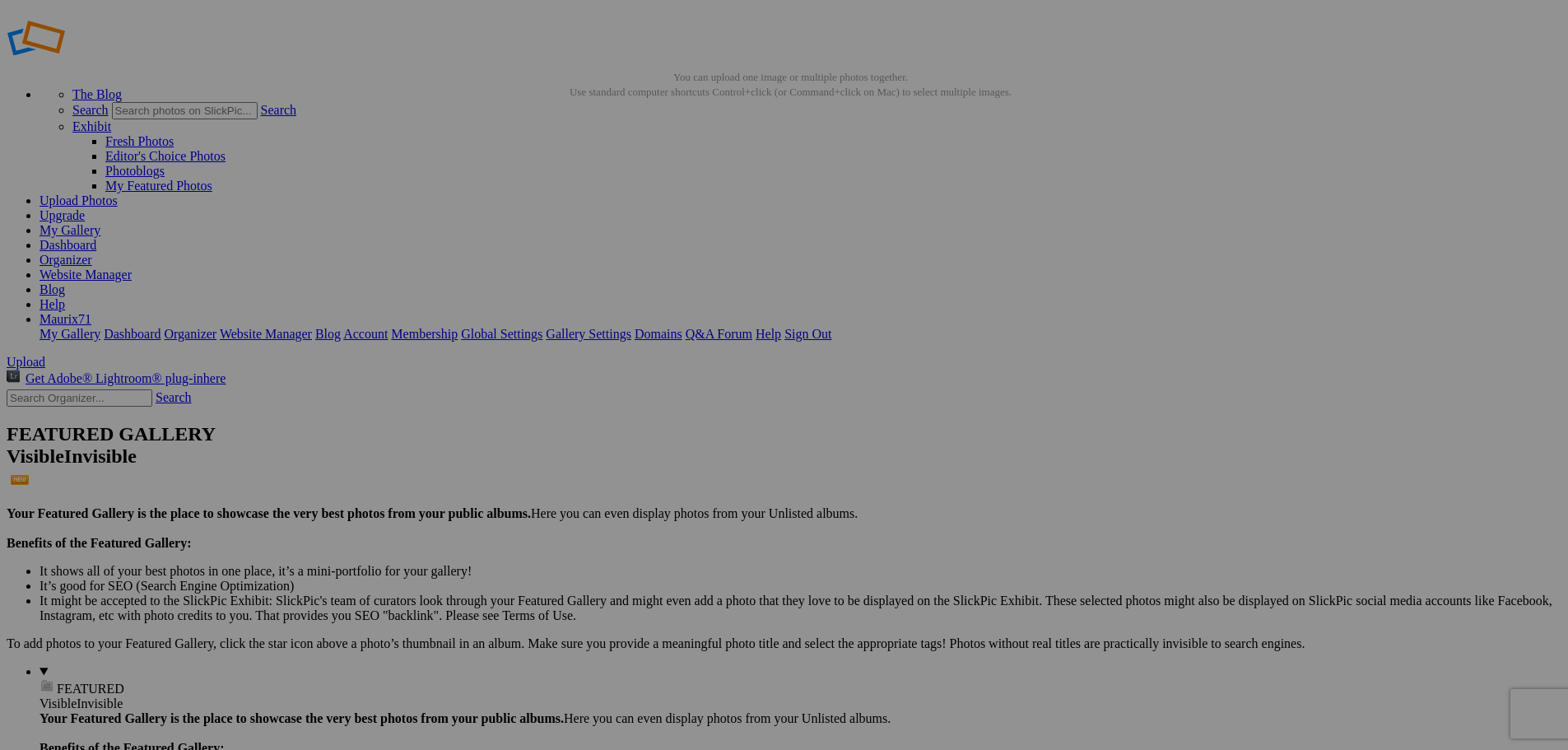
scroll to position [0, 0]
